Goal: Complete application form

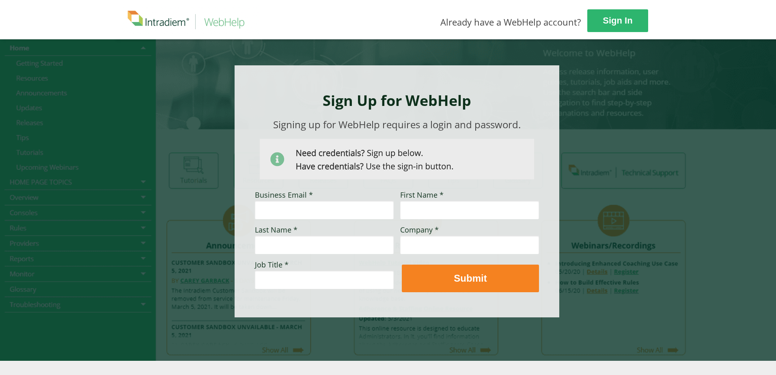
click at [319, 211] on input "Business Email *" at bounding box center [324, 210] width 139 height 19
type input "[PERSON_NAME][EMAIL_ADDRESS][PERSON_NAME][DOMAIN_NAME]"
type input "[PERSON_NAME]"
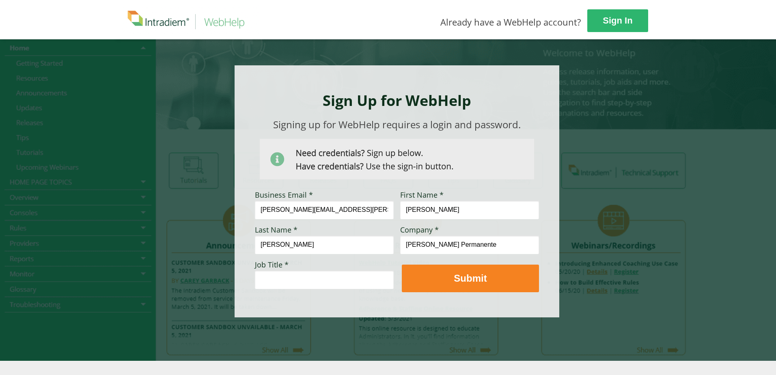
type input "[PERSON_NAME] Permanente"
click at [358, 280] on input "Job Title *" at bounding box center [324, 279] width 139 height 19
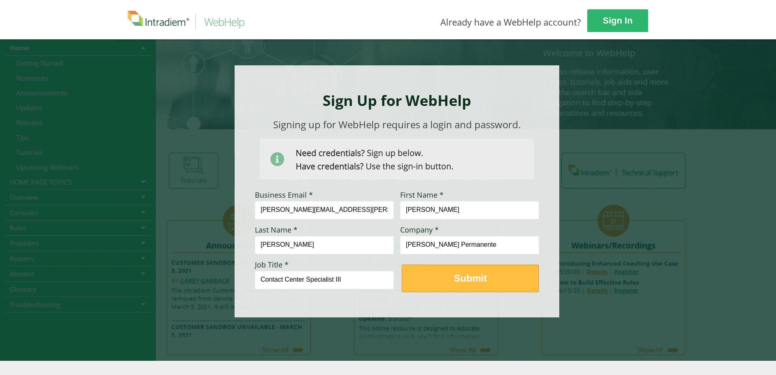
type input "Contact Center Specialist III"
click at [487, 281] on strong "Submit" at bounding box center [470, 278] width 33 height 11
